Goal: Task Accomplishment & Management: Use online tool/utility

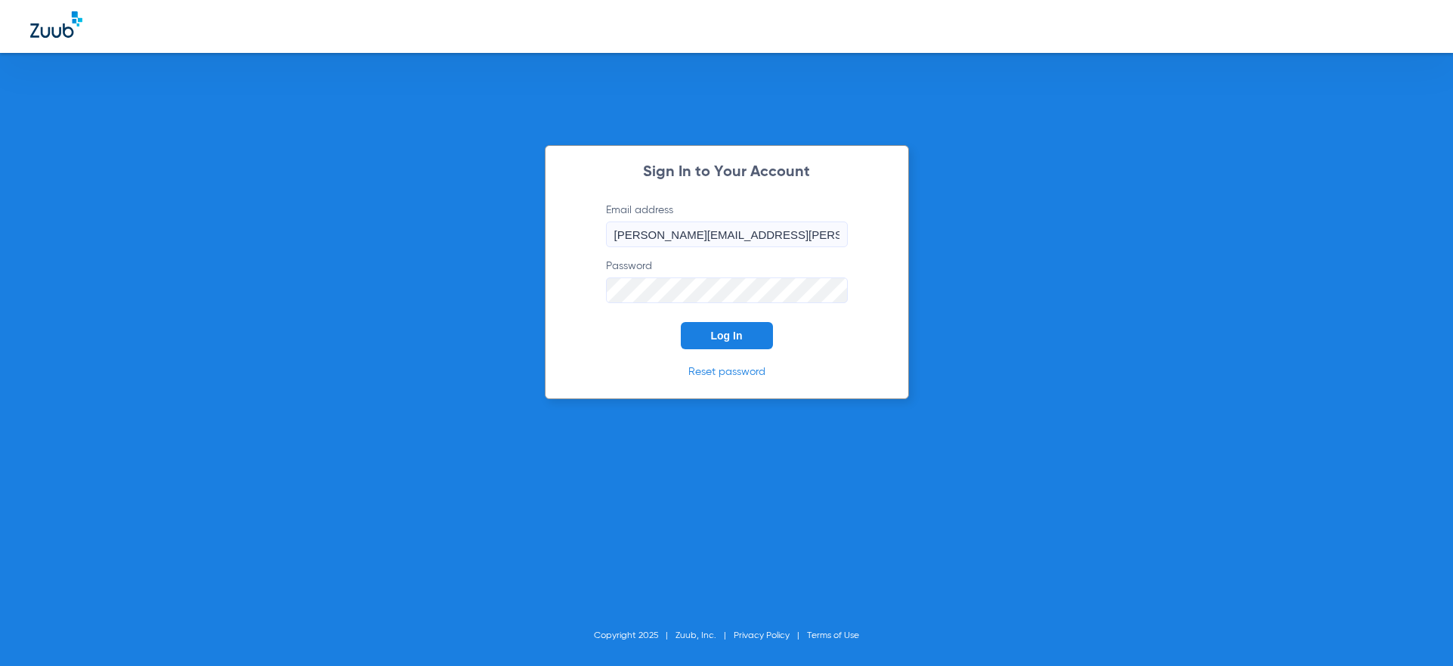
click at [743, 329] on button "Log In" at bounding box center [727, 335] width 92 height 27
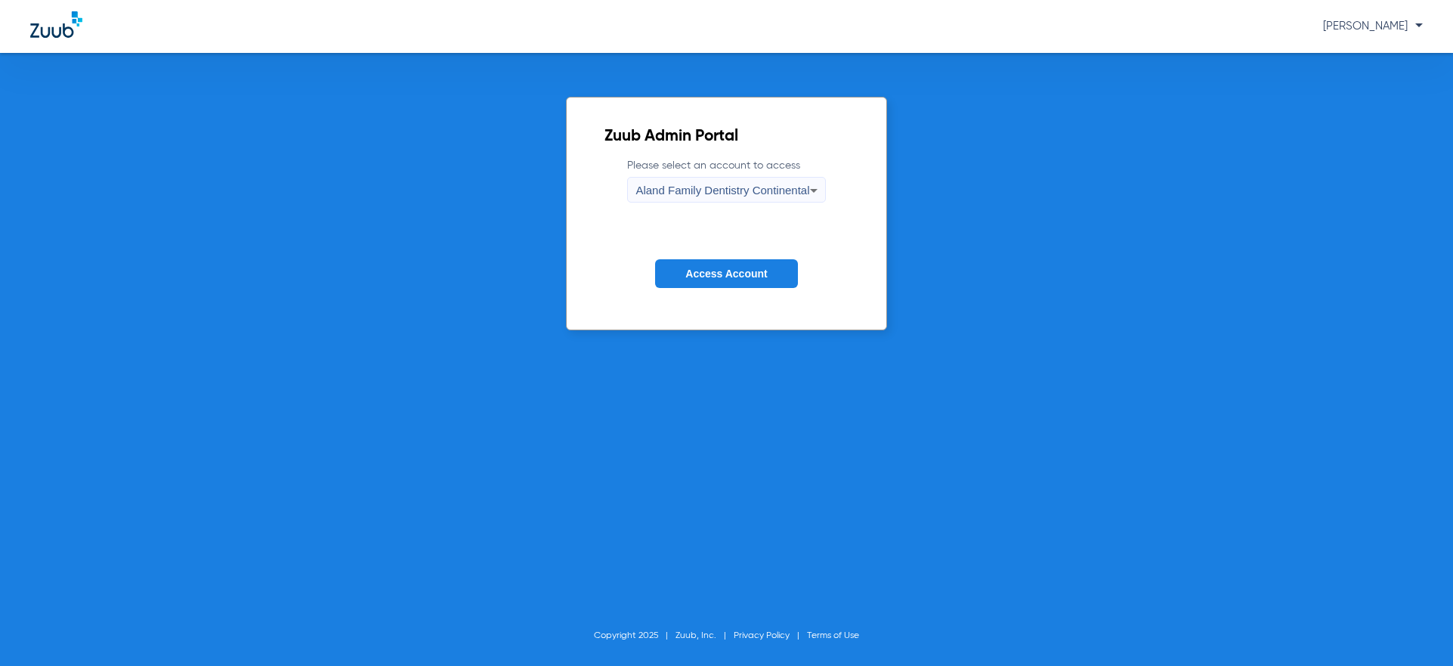
click at [722, 181] on div "Aland Family Dentistry Continental" at bounding box center [722, 191] width 174 height 26
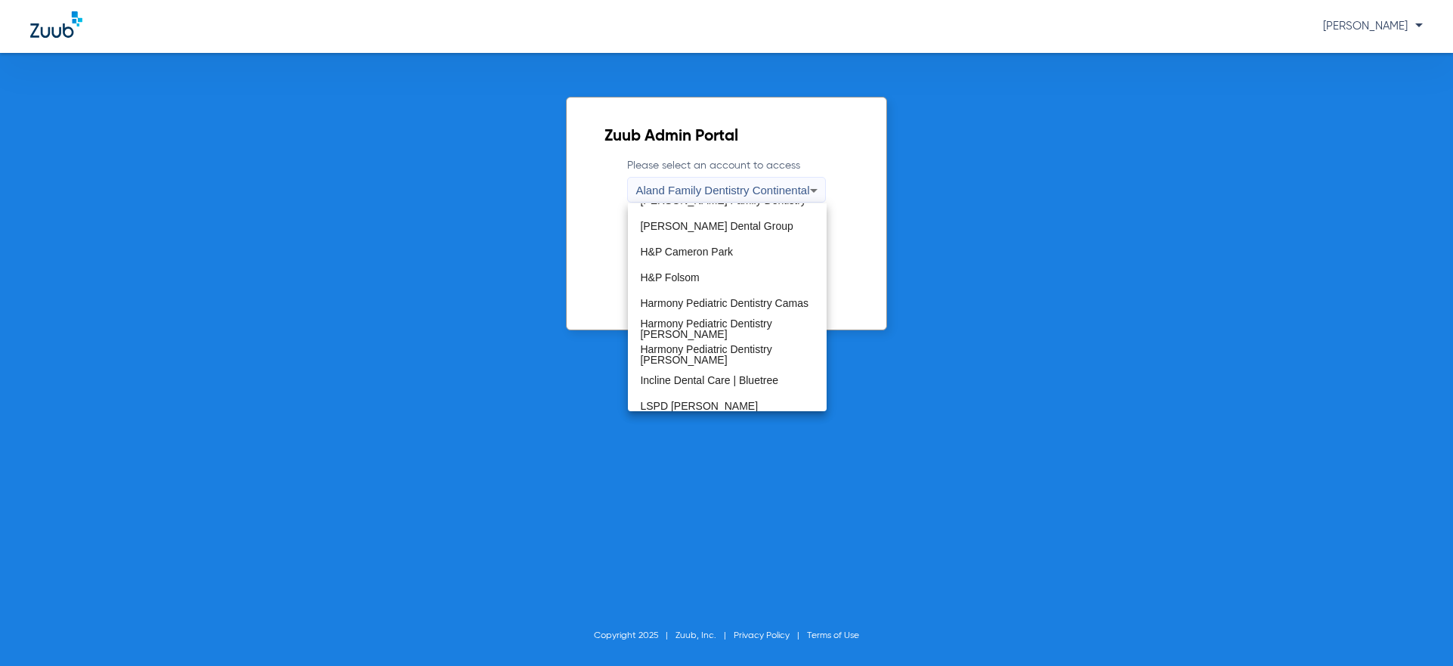
scroll to position [302, 0]
click at [732, 346] on span "My Kid's Smile N Hills" at bounding box center [691, 350] width 103 height 11
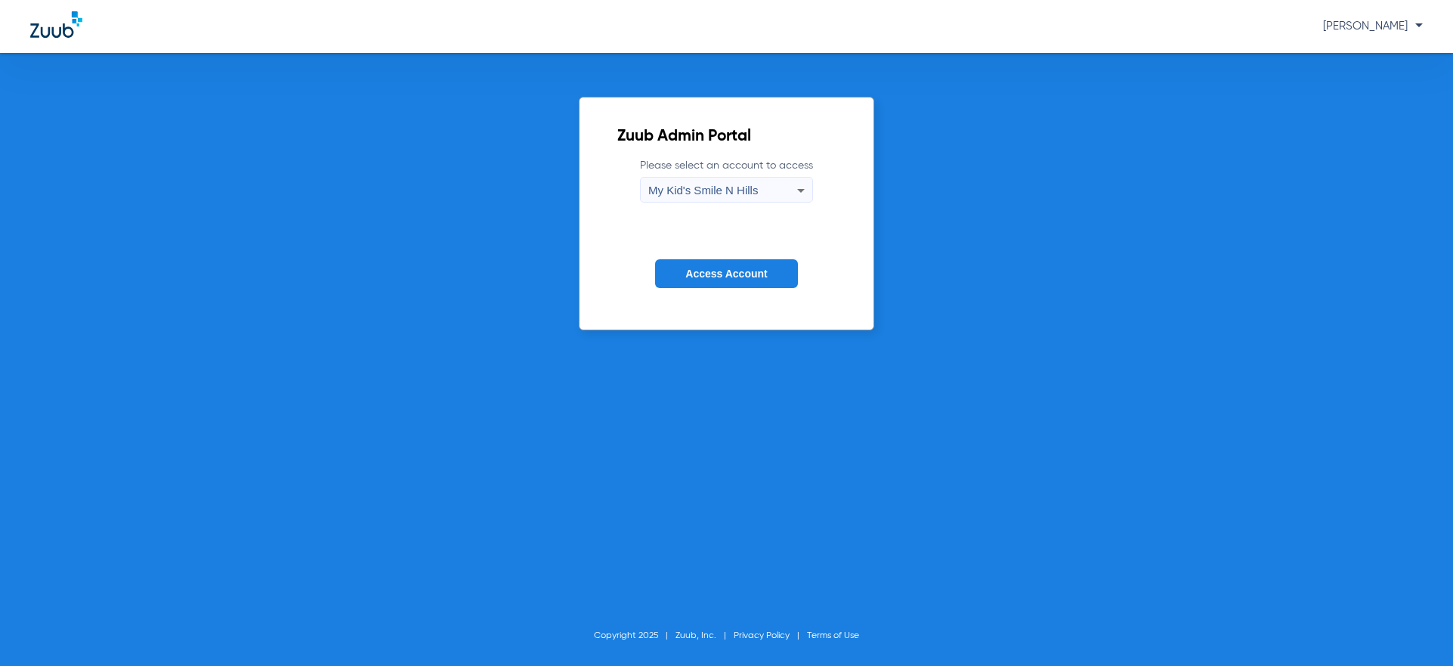
click at [731, 280] on button "Access Account" at bounding box center [726, 273] width 142 height 29
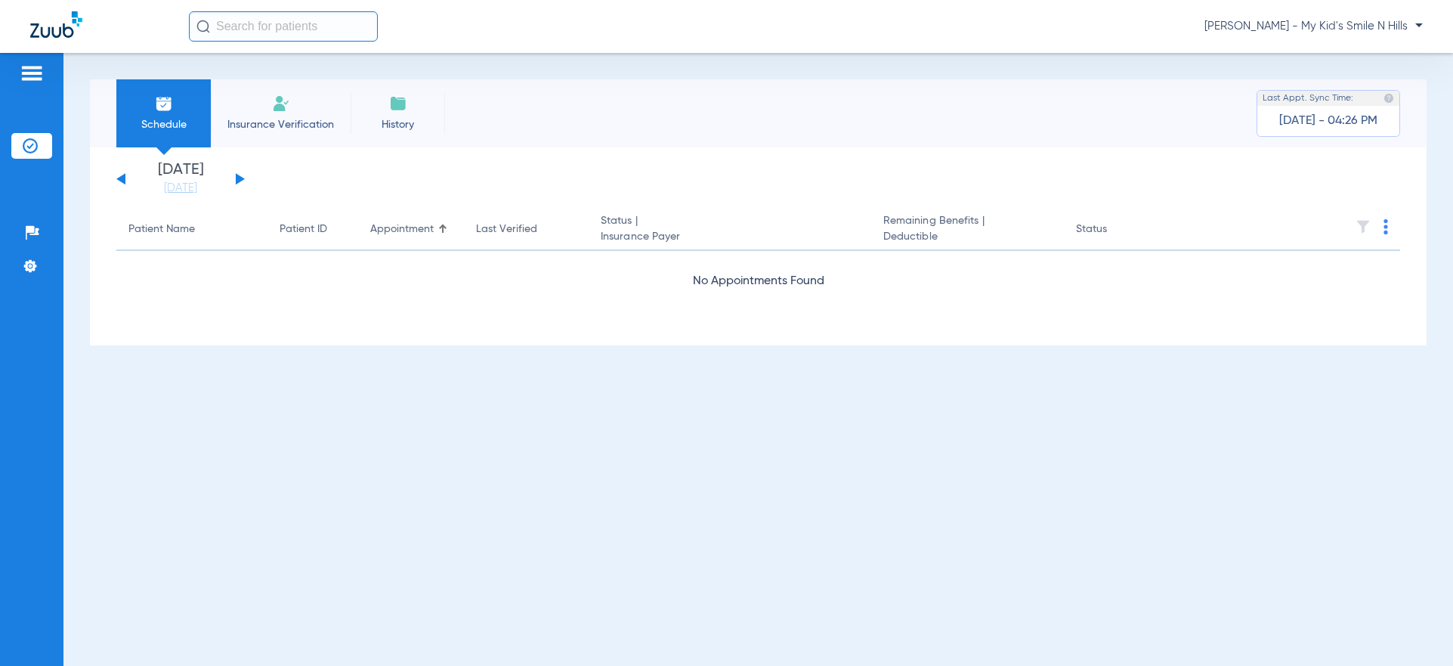
click at [244, 175] on div "[DATE] [DATE] [DATE] [DATE] [DATE] [DATE] [DATE] [DATE] [DATE] [DATE] [DATE] [D…" at bounding box center [180, 178] width 128 height 33
click at [237, 177] on button at bounding box center [240, 178] width 9 height 11
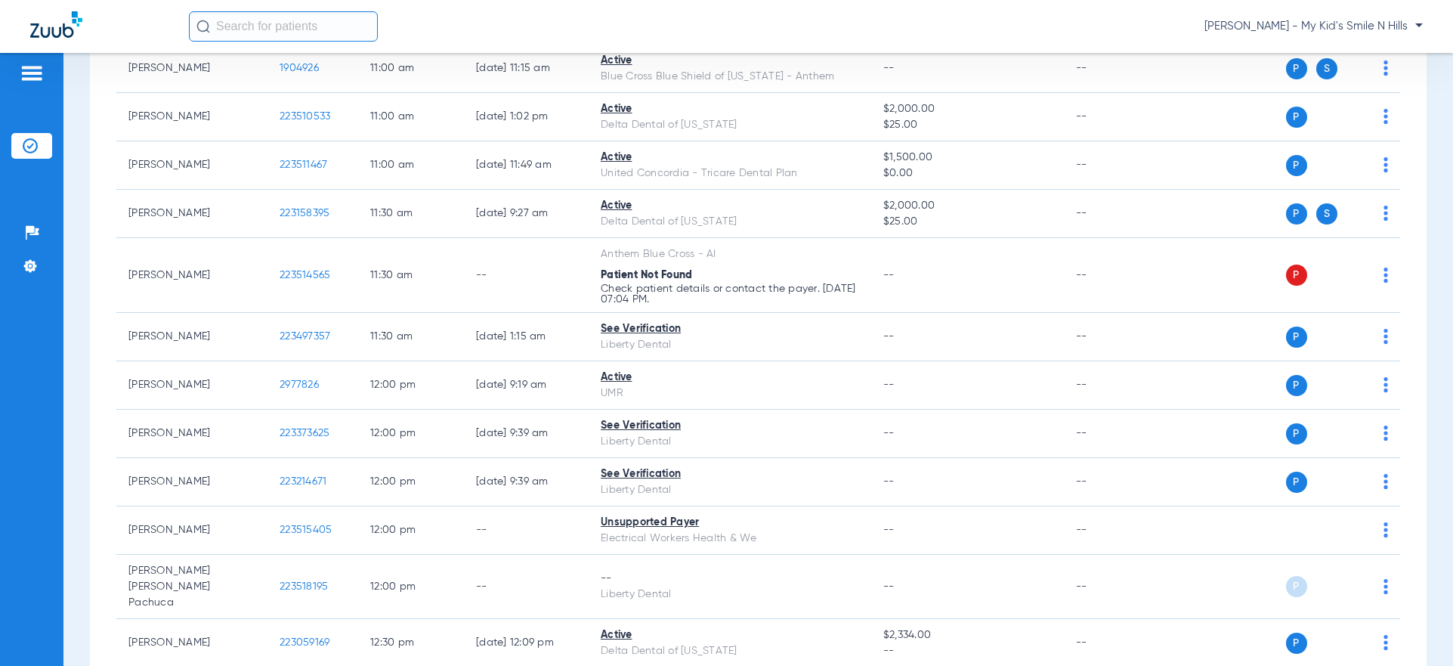
scroll to position [1511, 0]
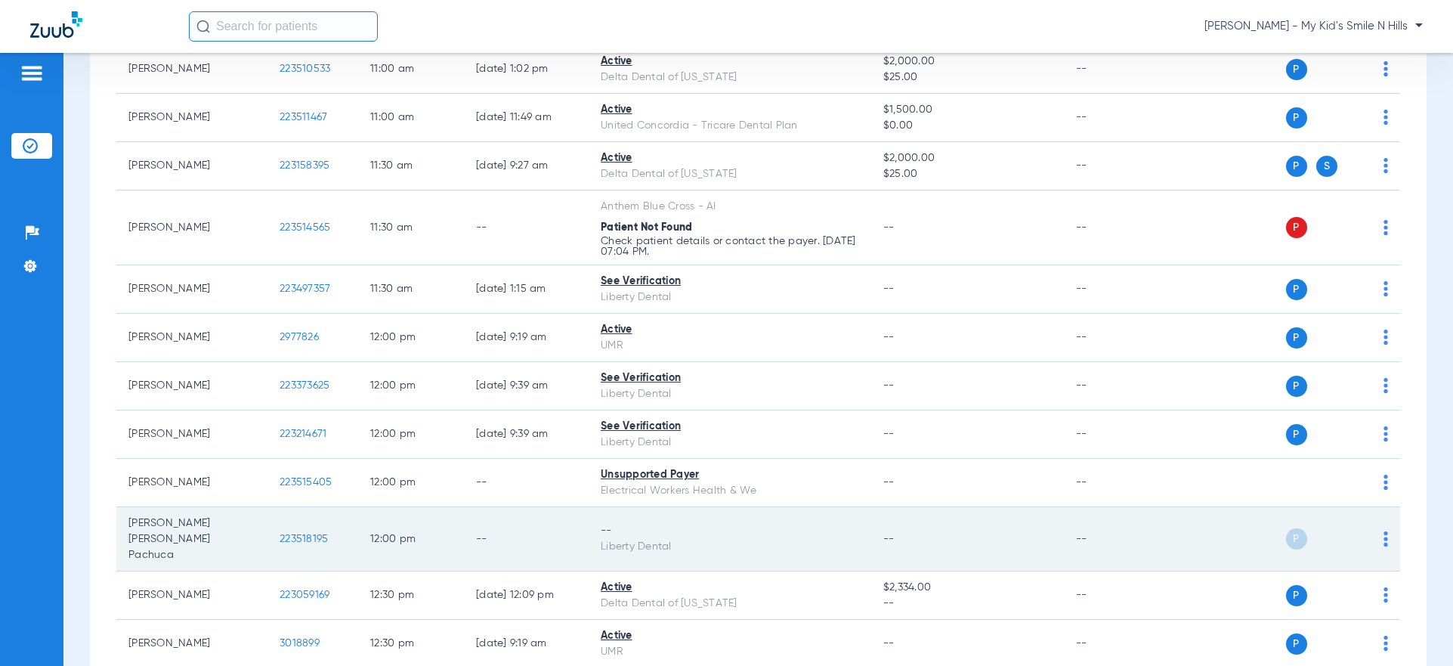
click at [1383, 536] on img at bounding box center [1385, 538] width 5 height 15
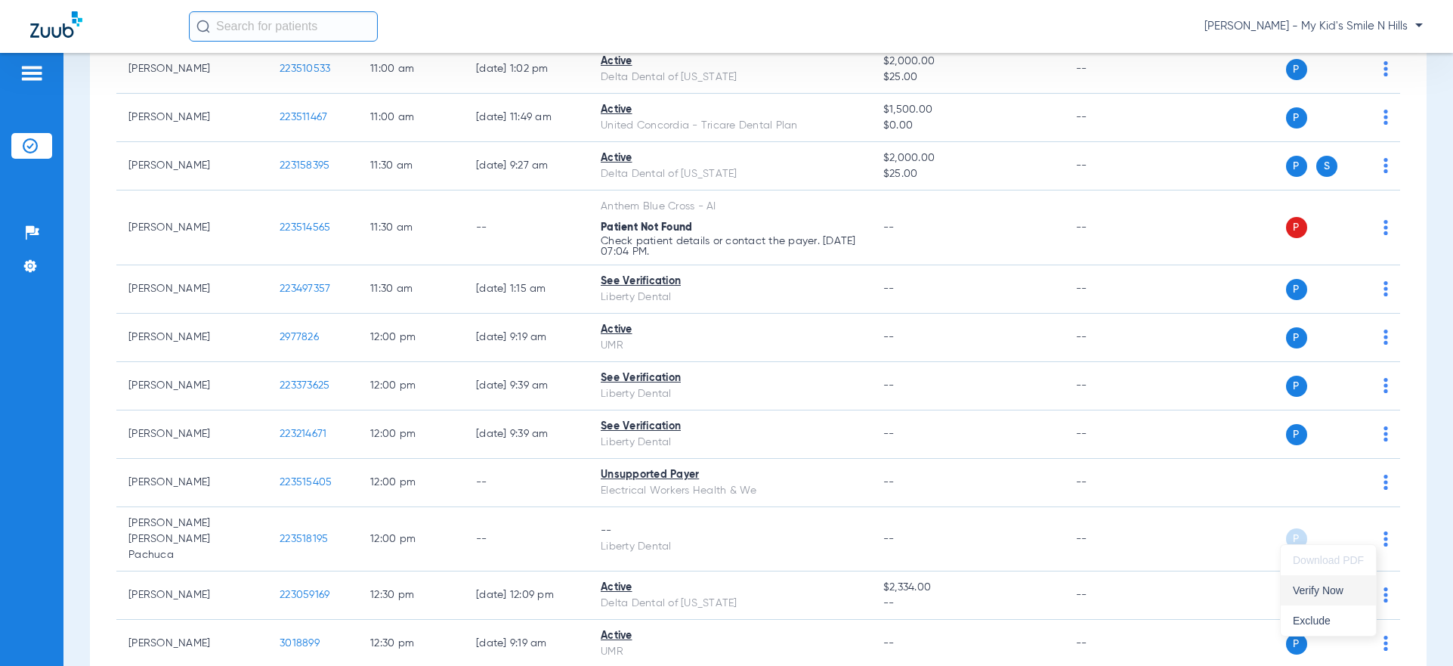
click at [1322, 587] on span "Verify Now" at bounding box center [1328, 590] width 71 height 11
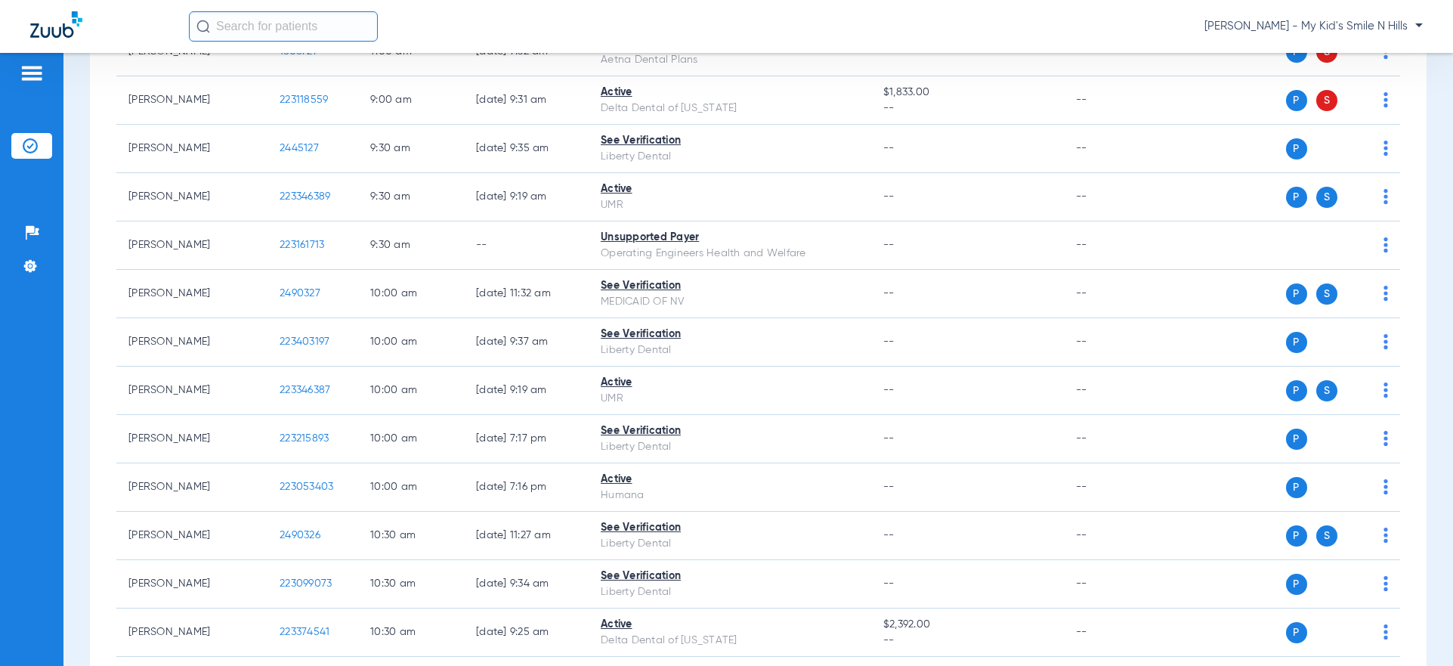
scroll to position [529, 0]
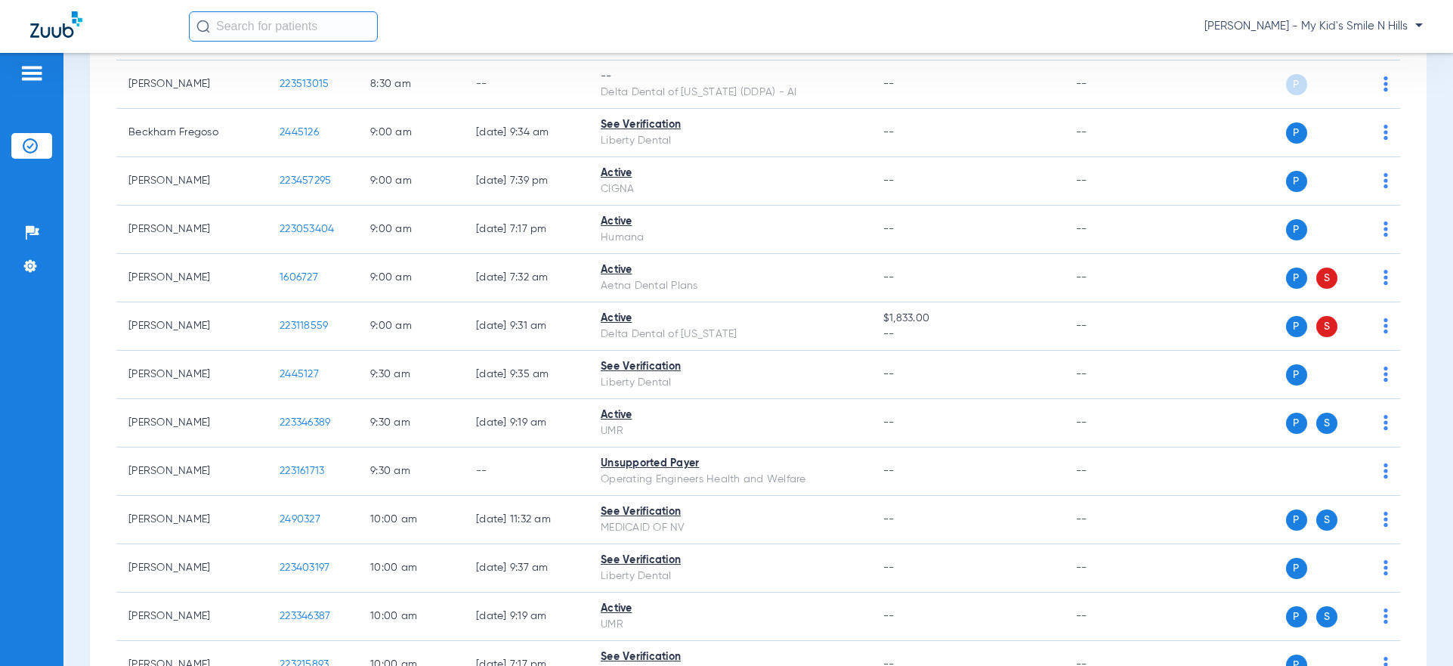
drag, startPoint x: 1414, startPoint y: 26, endPoint x: 1394, endPoint y: 33, distance: 21.5
click at [1414, 26] on span "[PERSON_NAME] - My Kid's Smile N Hills" at bounding box center [1313, 26] width 218 height 15
click at [1360, 49] on span "Account Selection" at bounding box center [1366, 53] width 85 height 11
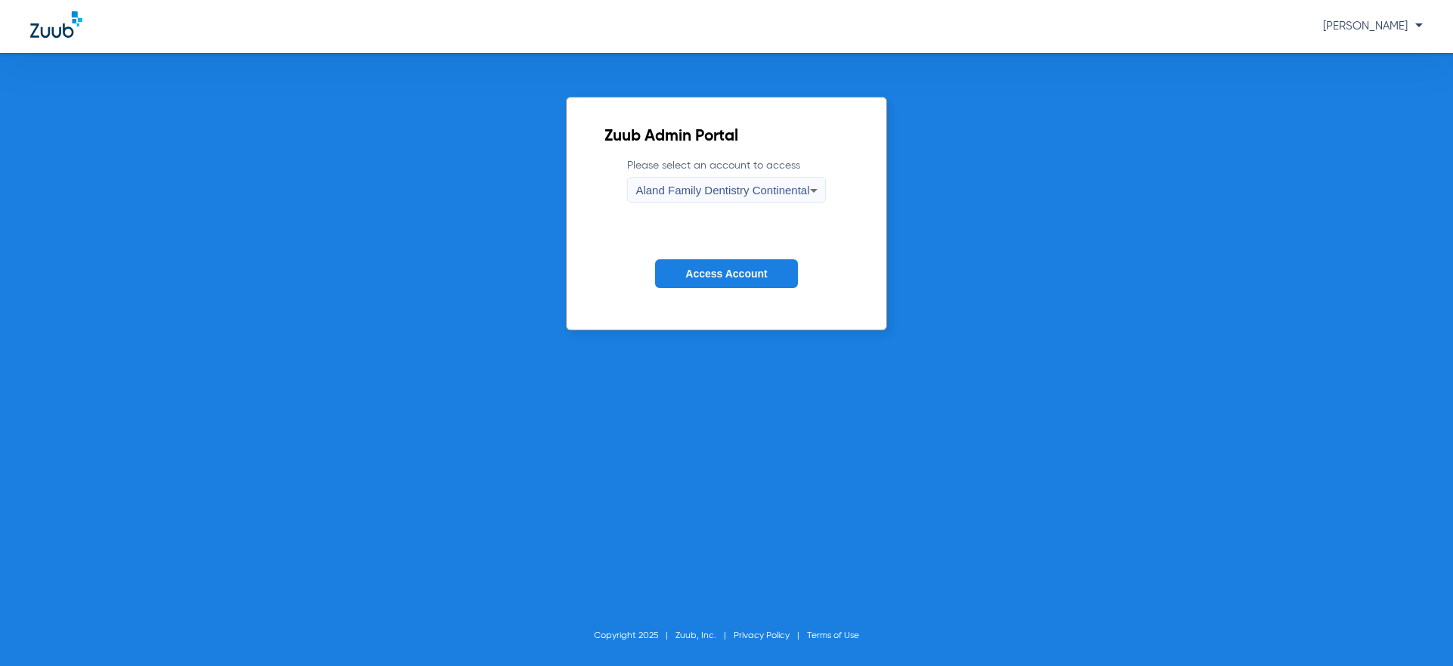
click at [716, 193] on span "Aland Family Dentistry Continental" at bounding box center [722, 190] width 174 height 13
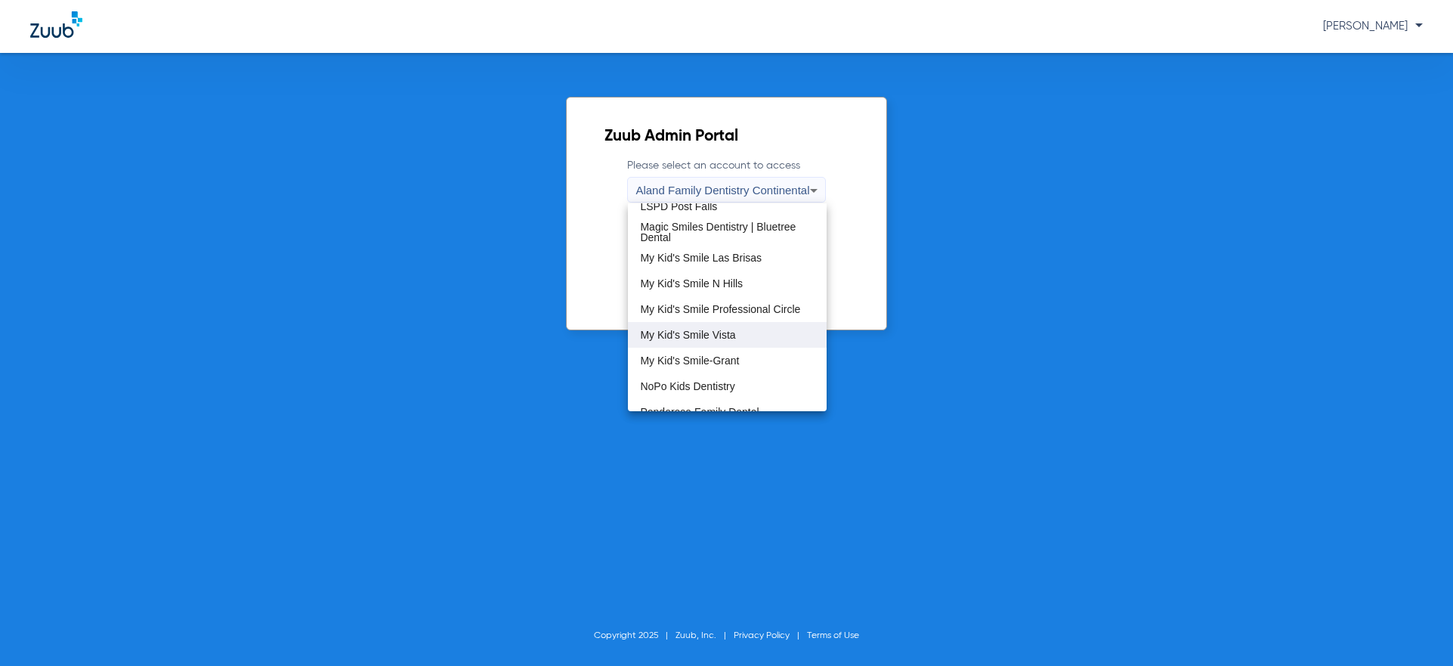
scroll to position [378, 0]
click at [756, 328] on mat-option "My Kid's Smile Vista" at bounding box center [727, 327] width 198 height 26
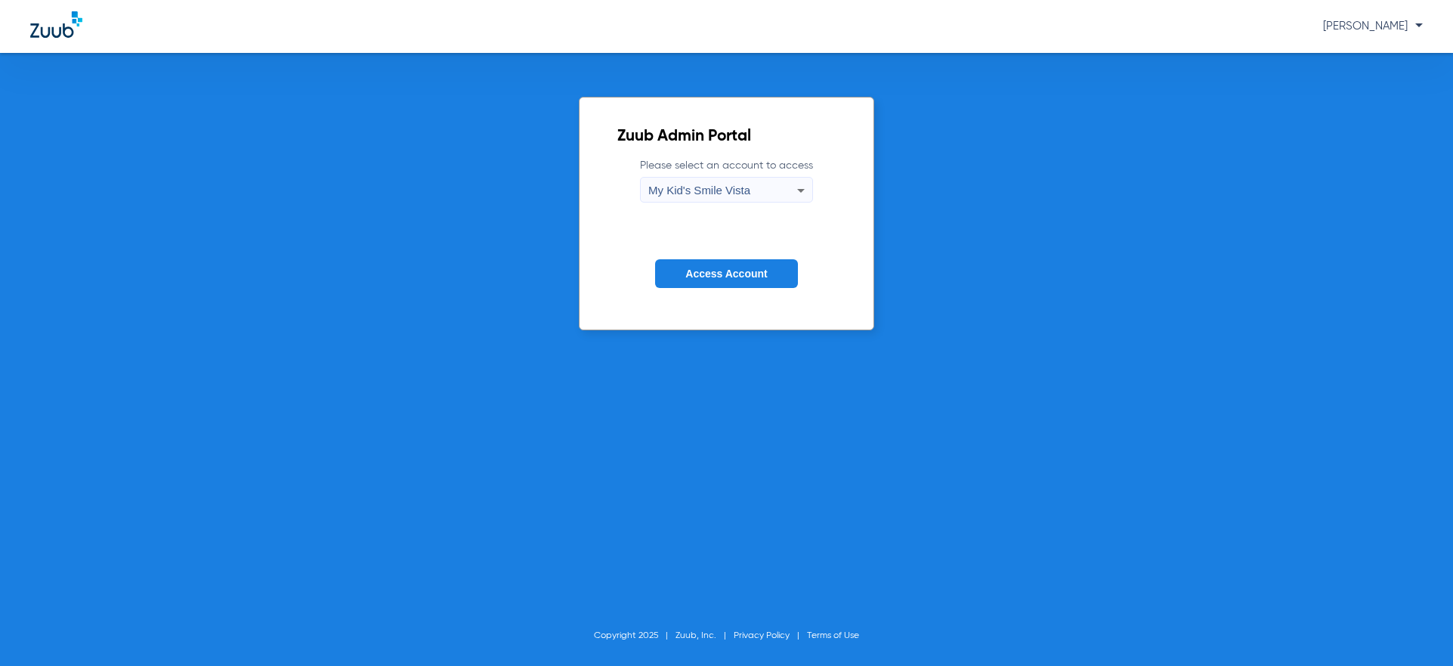
click at [737, 274] on span "Access Account" at bounding box center [726, 273] width 82 height 12
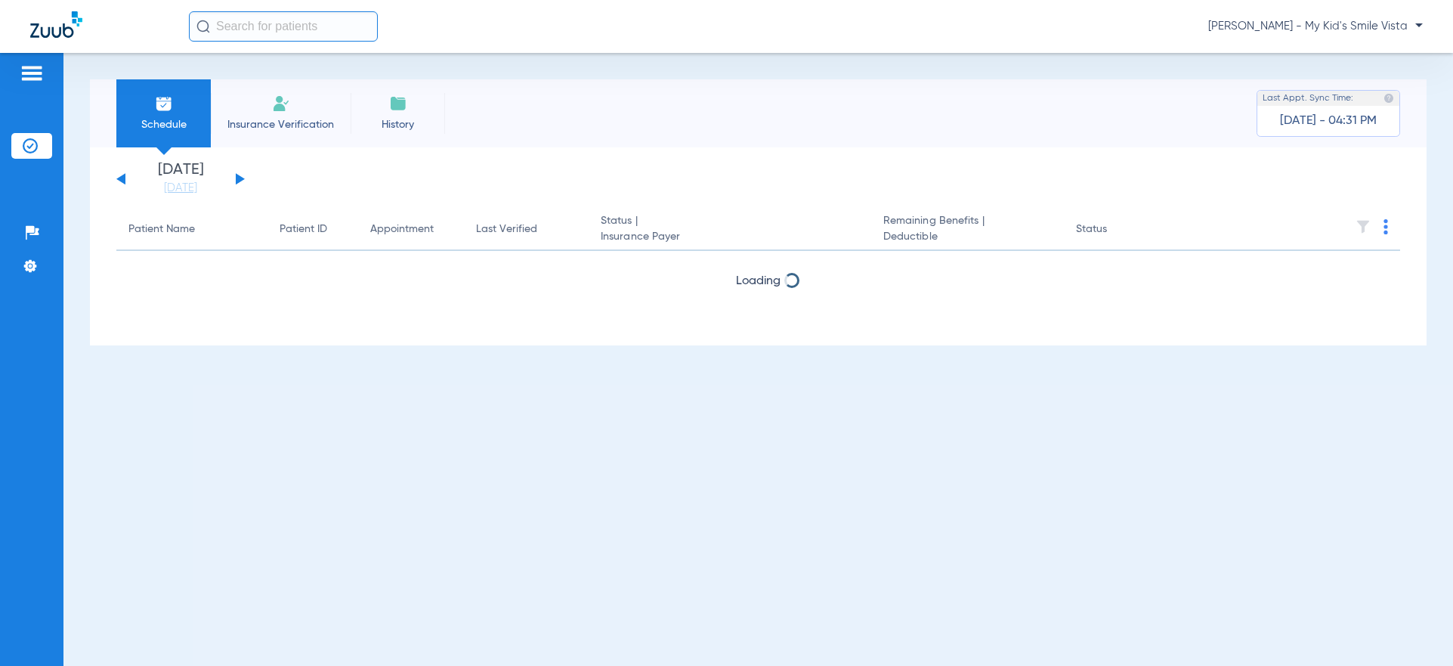
click at [243, 174] on div "[DATE] [DATE] [DATE] [DATE] [DATE] [DATE] [DATE] [DATE] [DATE] [DATE] [DATE] [D…" at bounding box center [180, 178] width 128 height 33
click at [237, 179] on button at bounding box center [240, 178] width 9 height 11
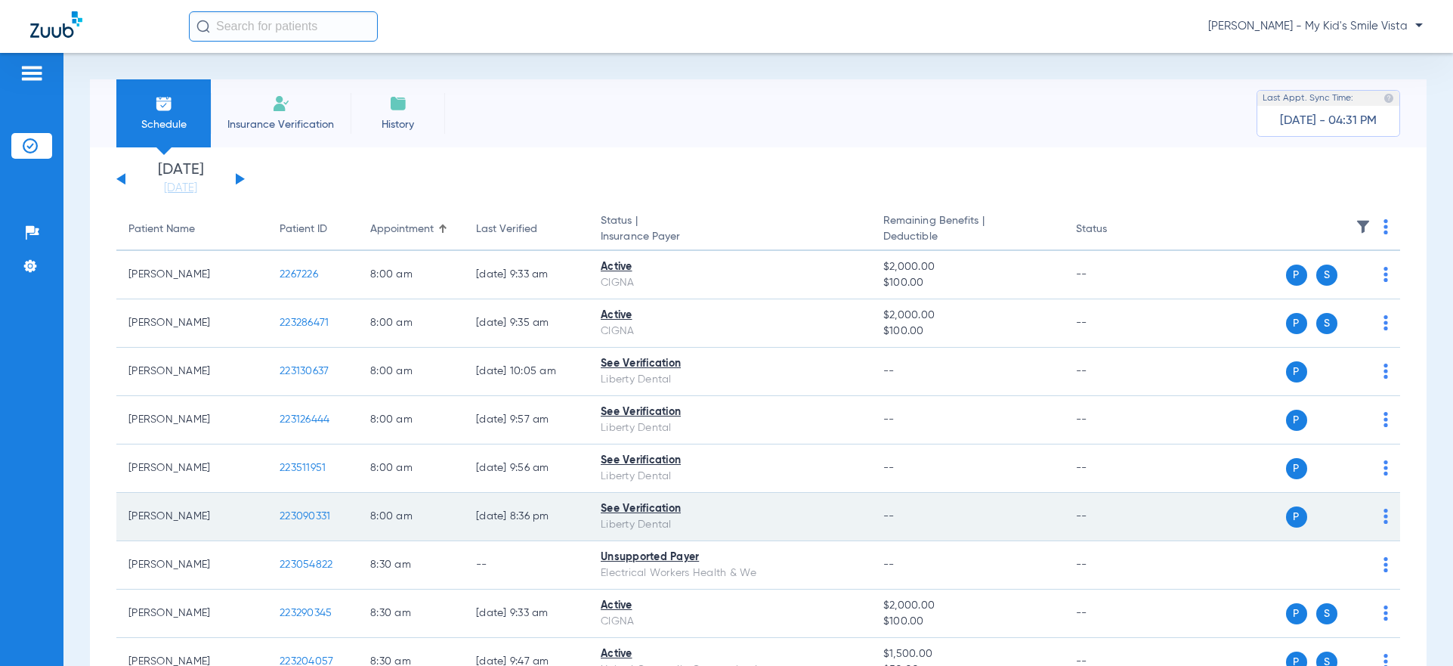
click at [1383, 521] on img at bounding box center [1385, 516] width 5 height 15
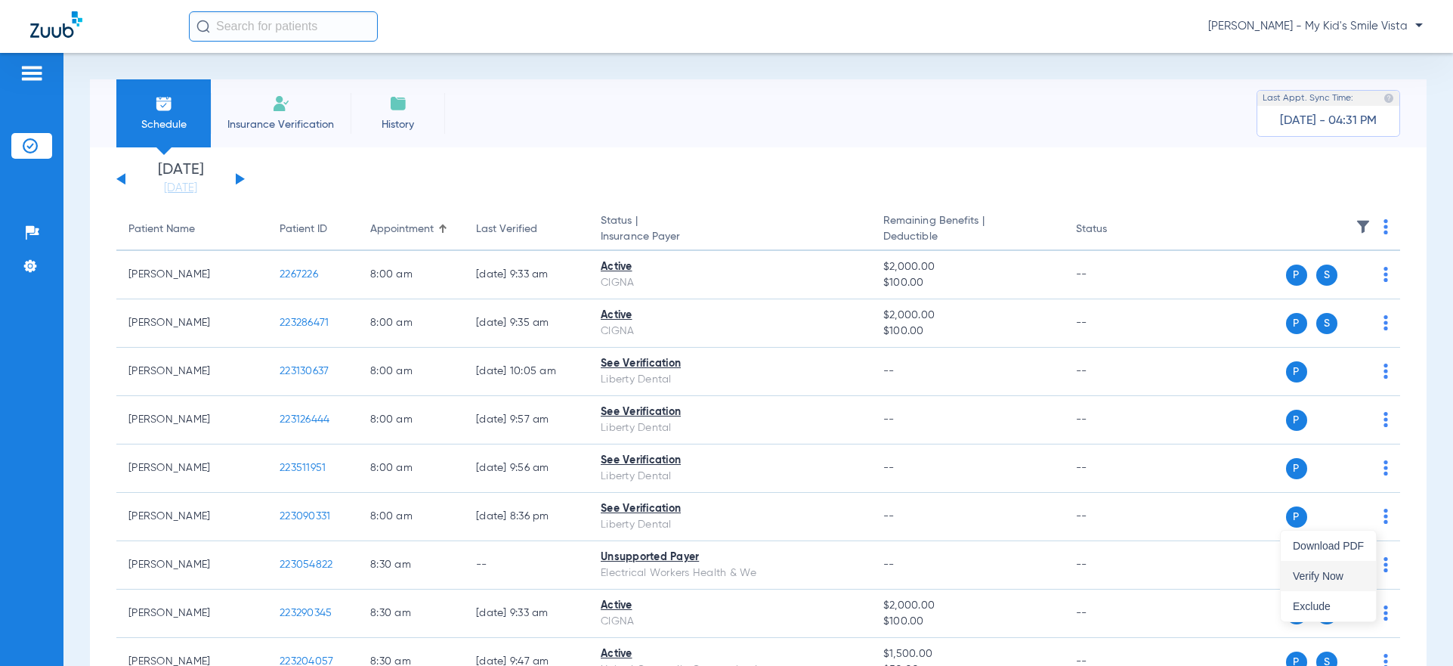
click at [1328, 573] on span "Verify Now" at bounding box center [1328, 575] width 71 height 11
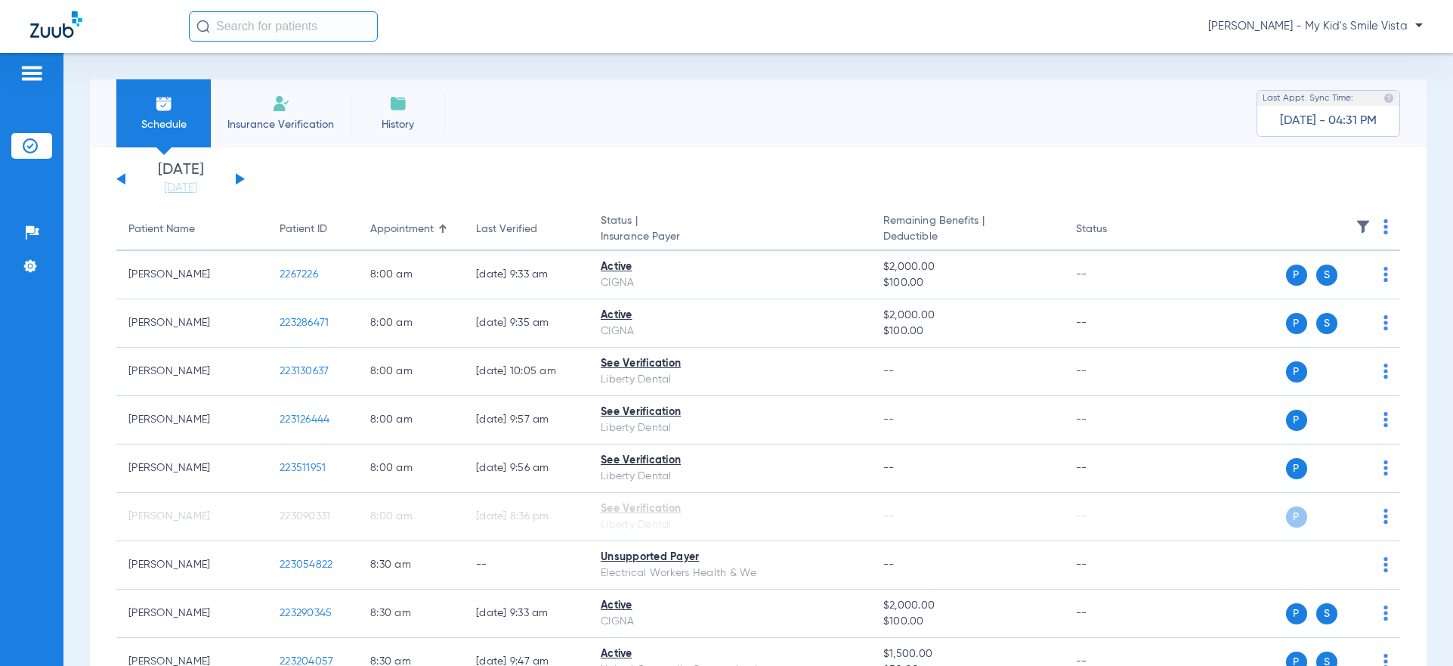
click at [1400, 27] on span "[PERSON_NAME] - My Kid's Smile Vista" at bounding box center [1315, 26] width 215 height 15
click at [1354, 60] on button "Account Selection" at bounding box center [1366, 54] width 109 height 30
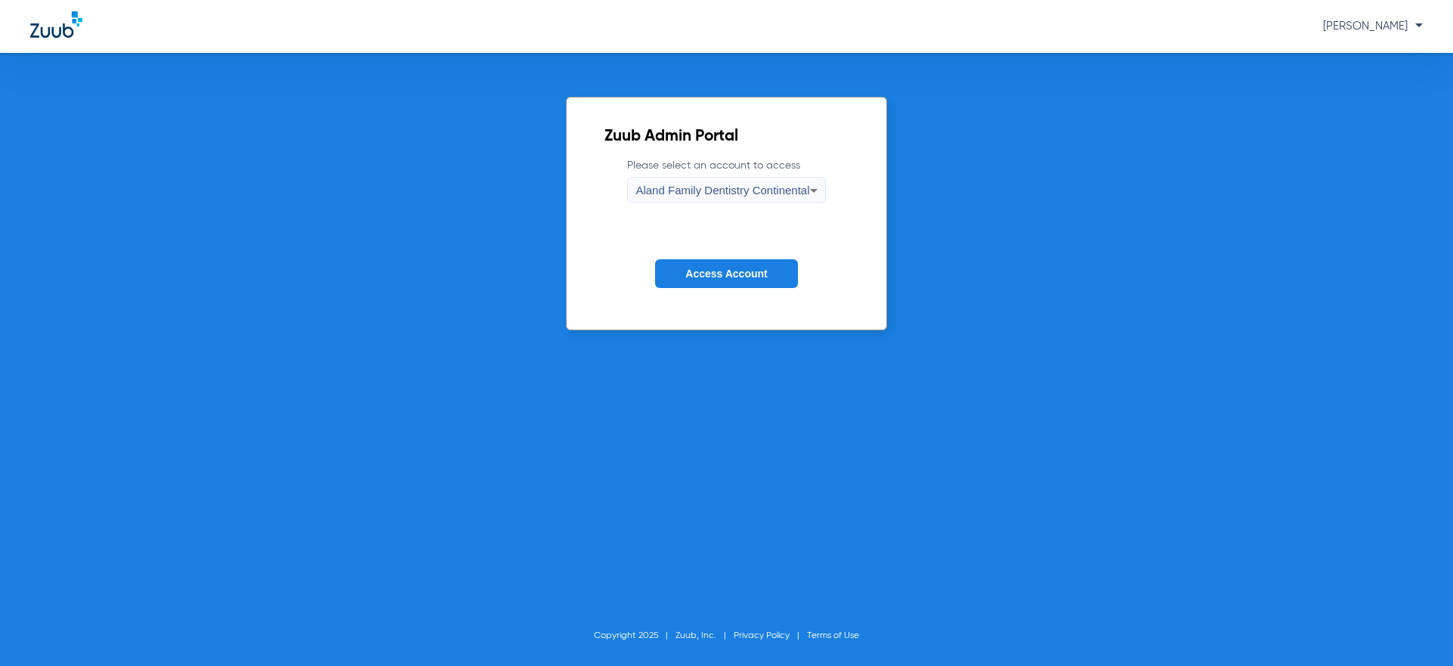
click at [703, 186] on span "Aland Family Dentistry Continental" at bounding box center [722, 190] width 174 height 13
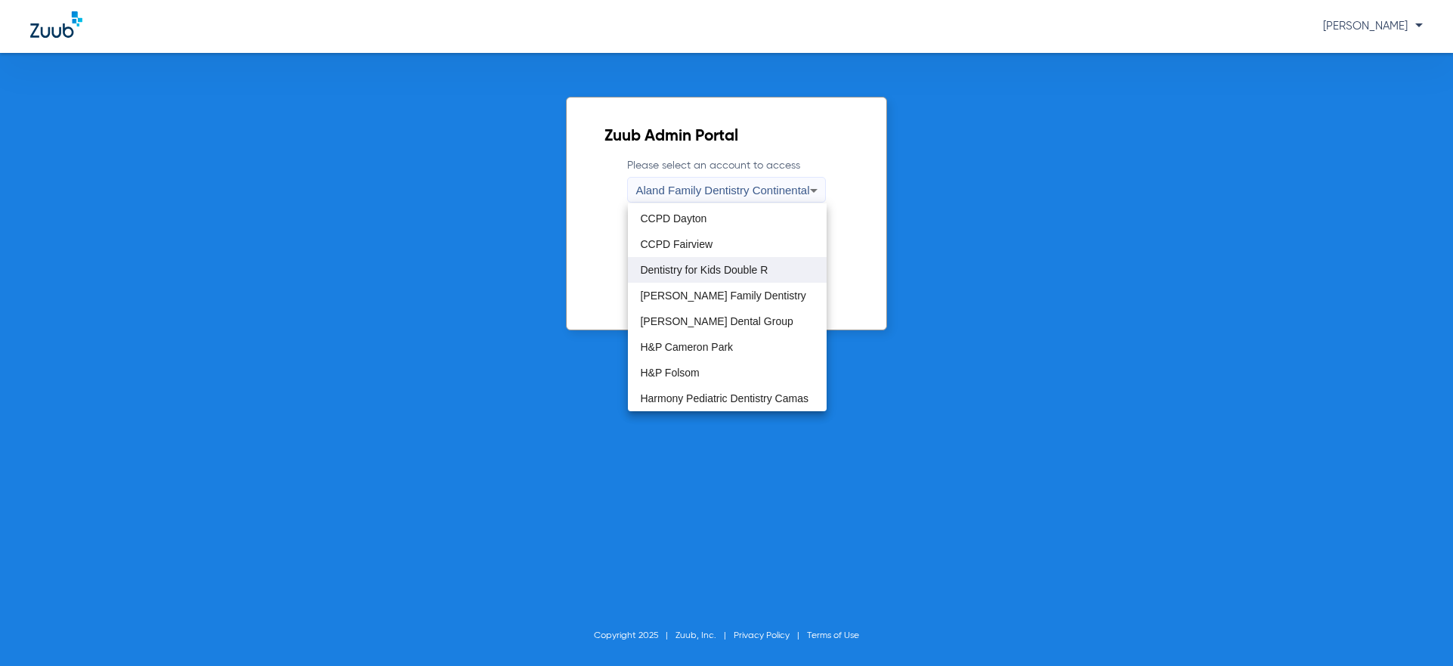
scroll to position [76, 0]
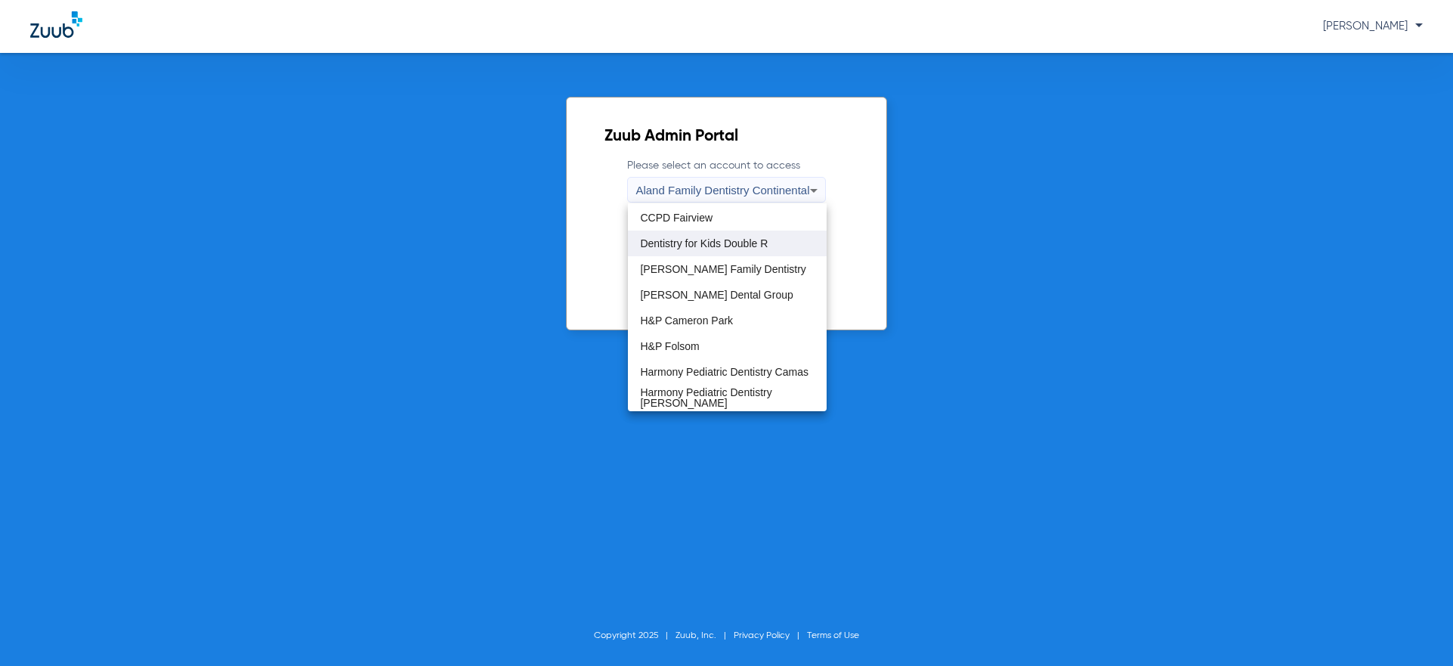
click at [728, 248] on span "Dentistry for Kids Double R" at bounding box center [704, 243] width 128 height 11
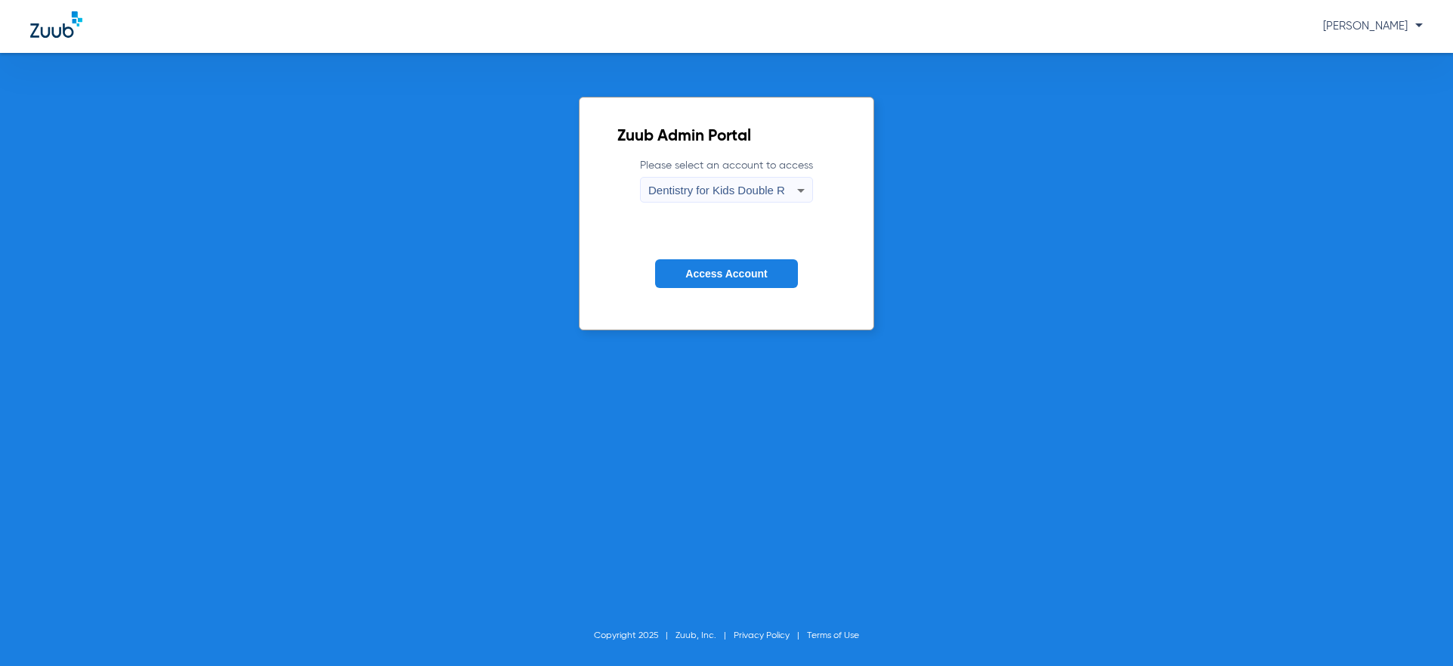
click at [725, 270] on span "Access Account" at bounding box center [726, 273] width 82 height 12
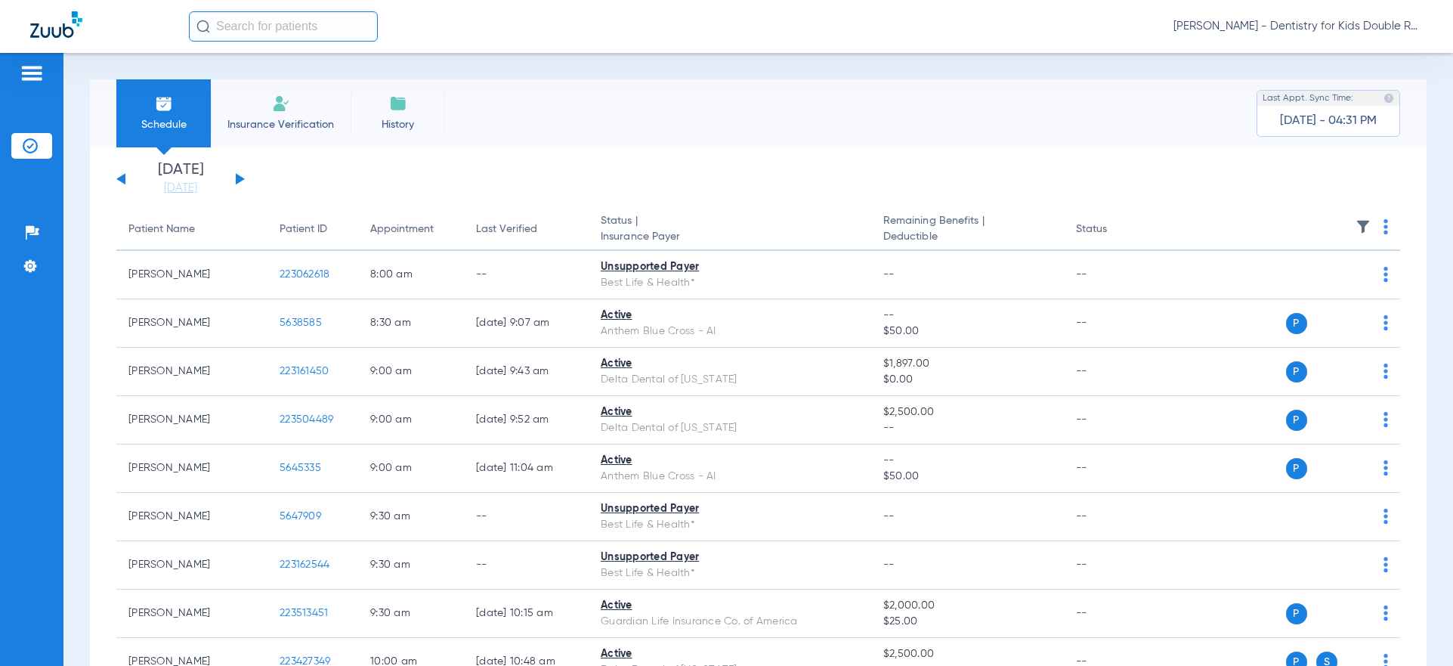
click at [237, 179] on button at bounding box center [240, 178] width 9 height 11
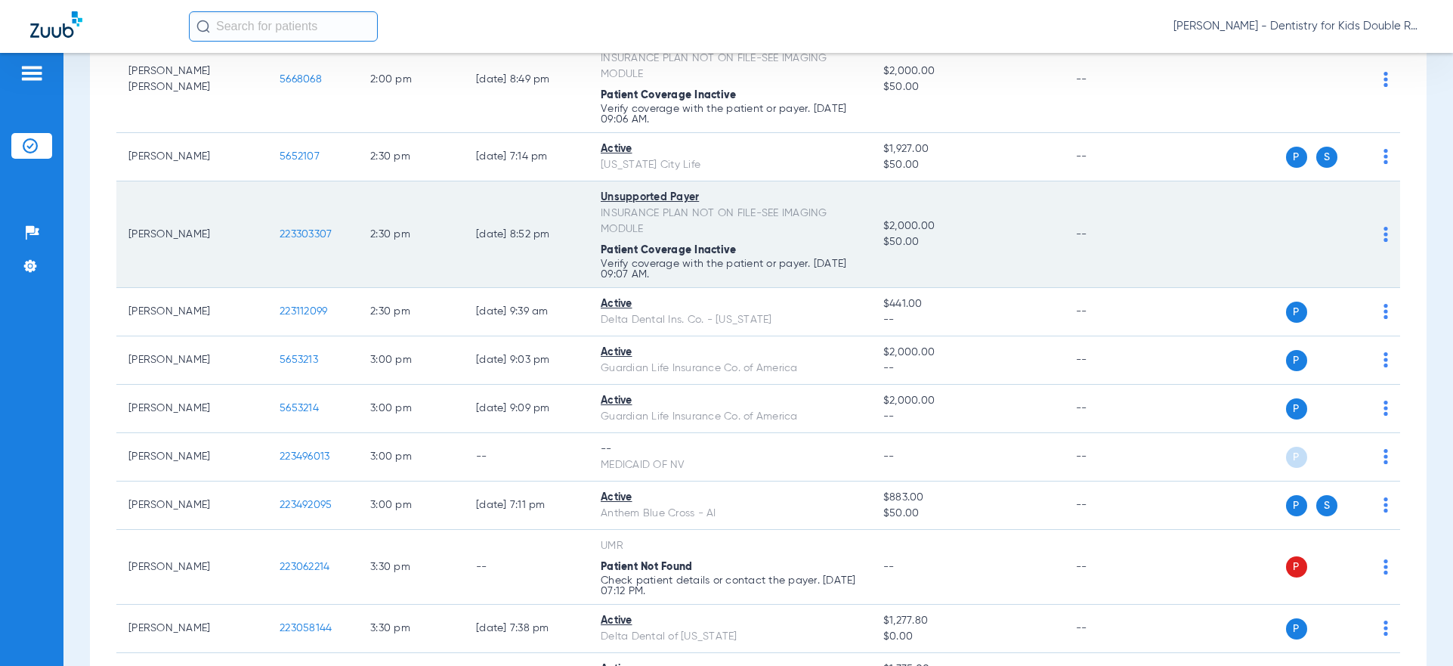
scroll to position [1813, 0]
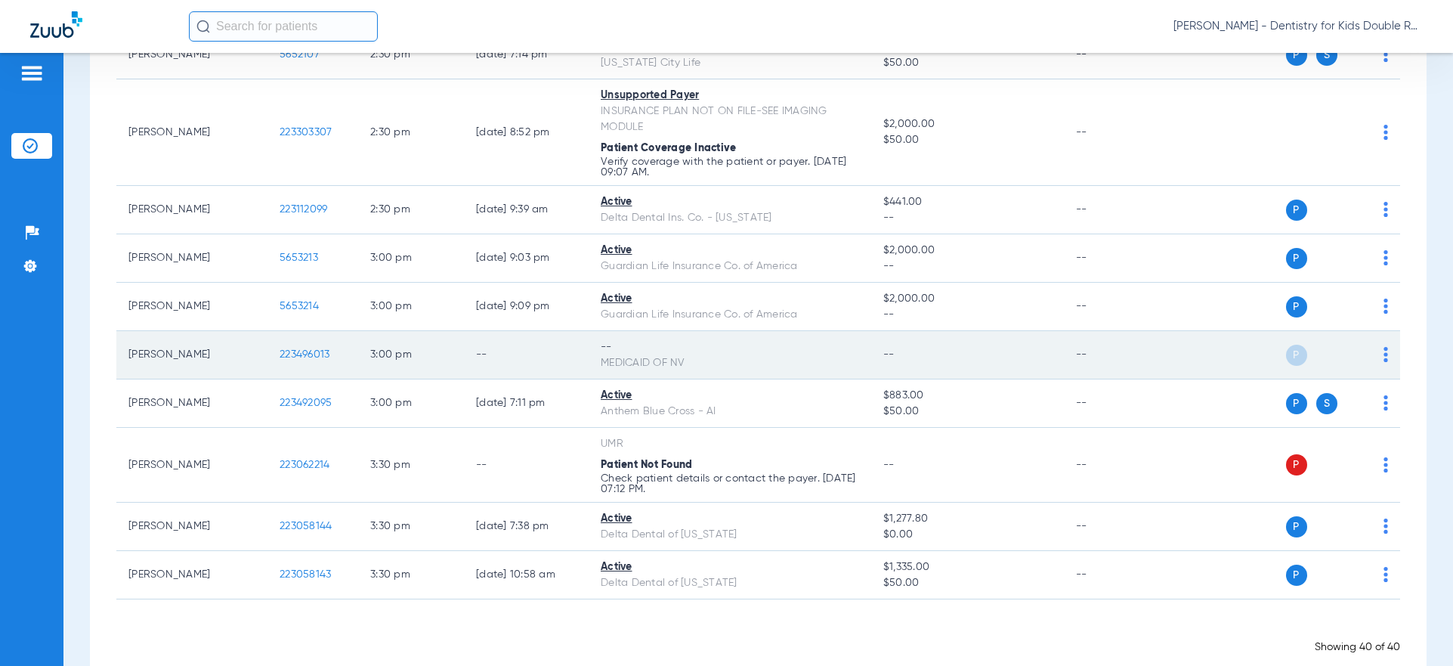
click at [1371, 357] on div "P S" at bounding box center [1277, 355] width 222 height 21
click at [1383, 354] on img at bounding box center [1385, 354] width 5 height 15
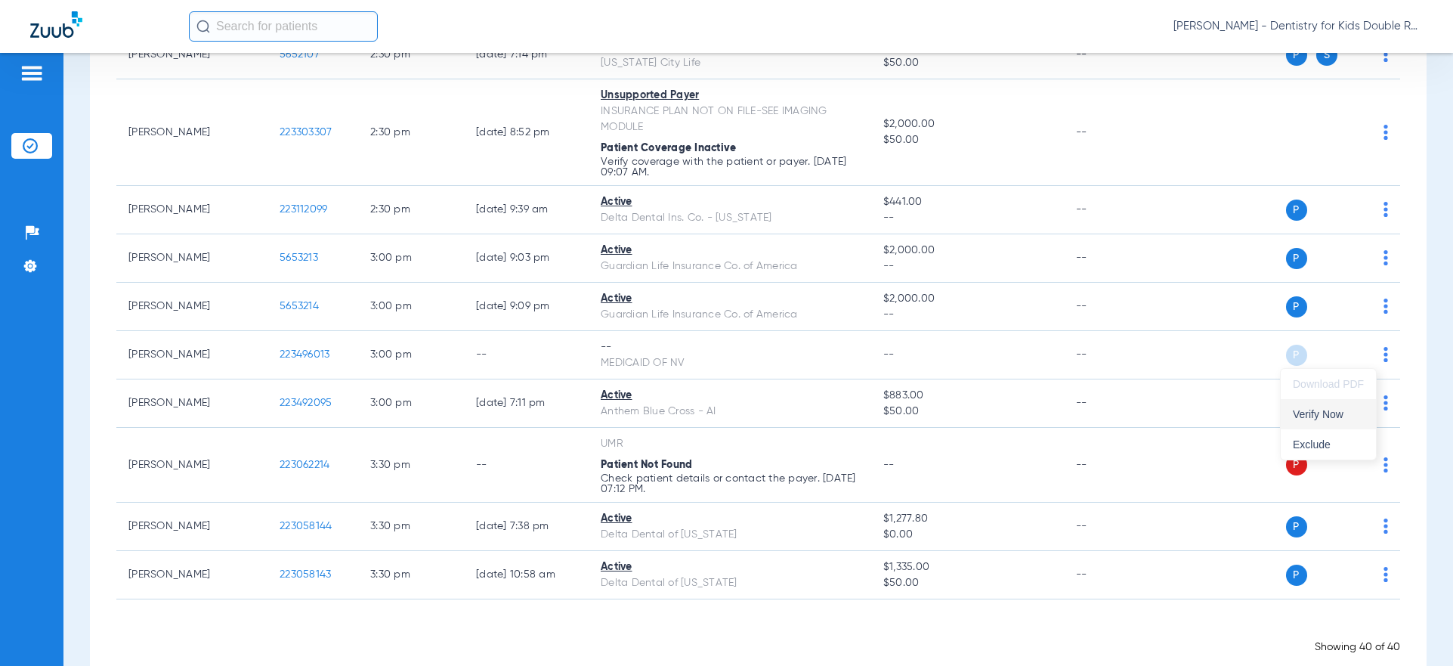
click at [1338, 413] on span "Verify Now" at bounding box center [1328, 414] width 71 height 11
